Goal: Find specific page/section: Find specific page/section

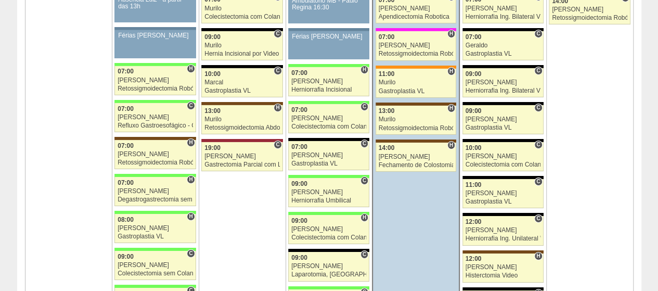
scroll to position [1821, 0]
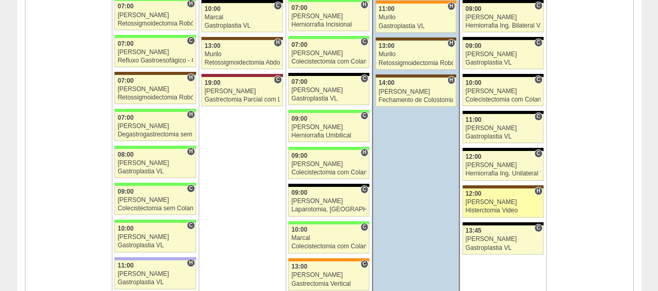
click at [525, 199] on div "[PERSON_NAME]" at bounding box center [503, 202] width 75 height 7
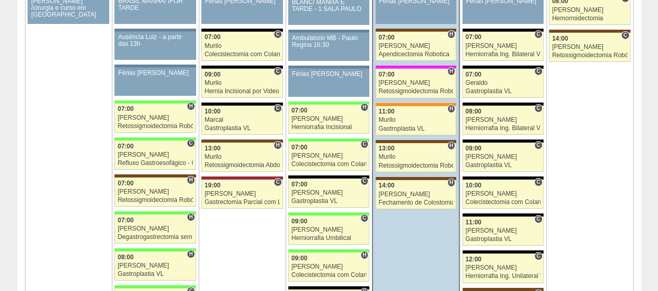
scroll to position [1821, 0]
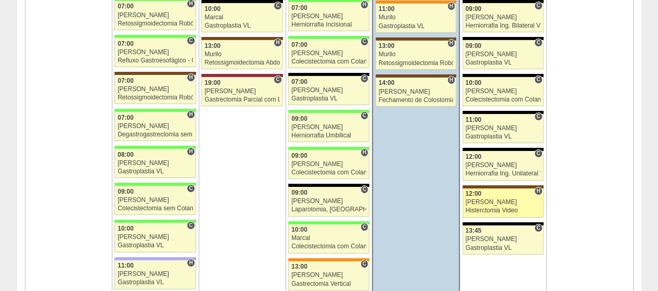
click at [479, 199] on div "[PERSON_NAME]" at bounding box center [503, 202] width 75 height 7
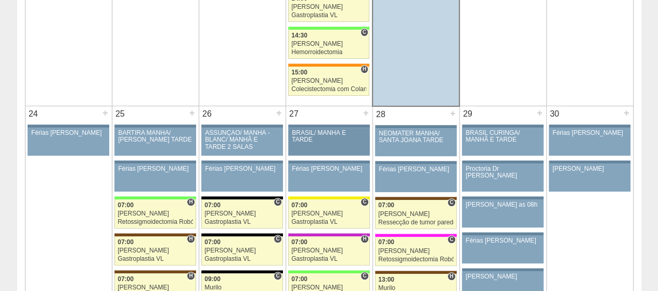
scroll to position [2492, 0]
